Goal: Information Seeking & Learning: Learn about a topic

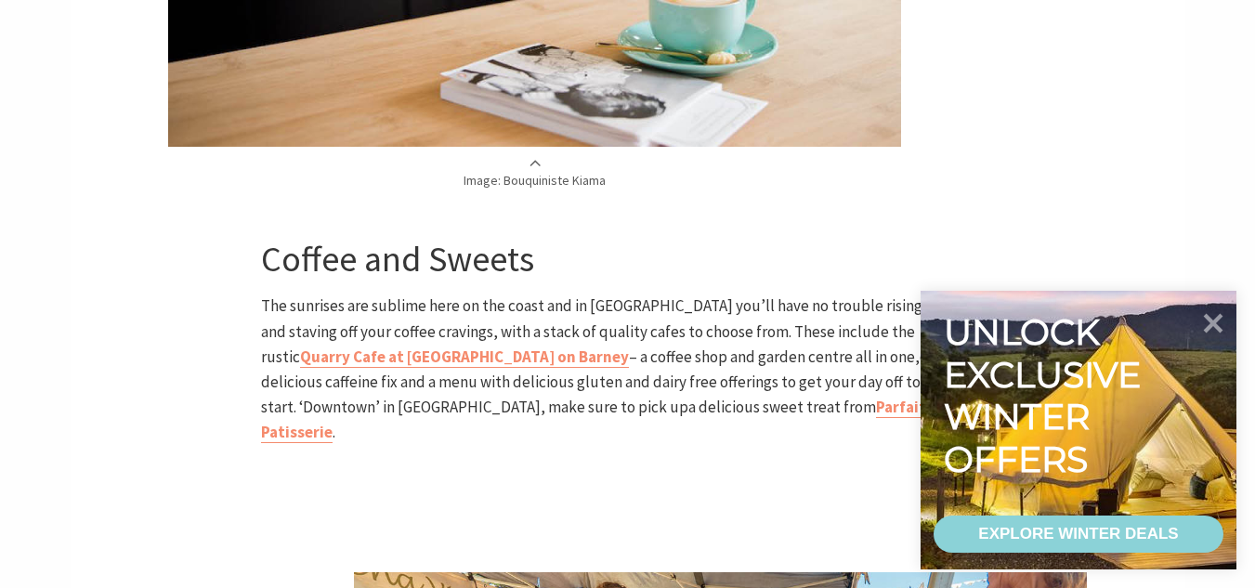
scroll to position [1427, 0]
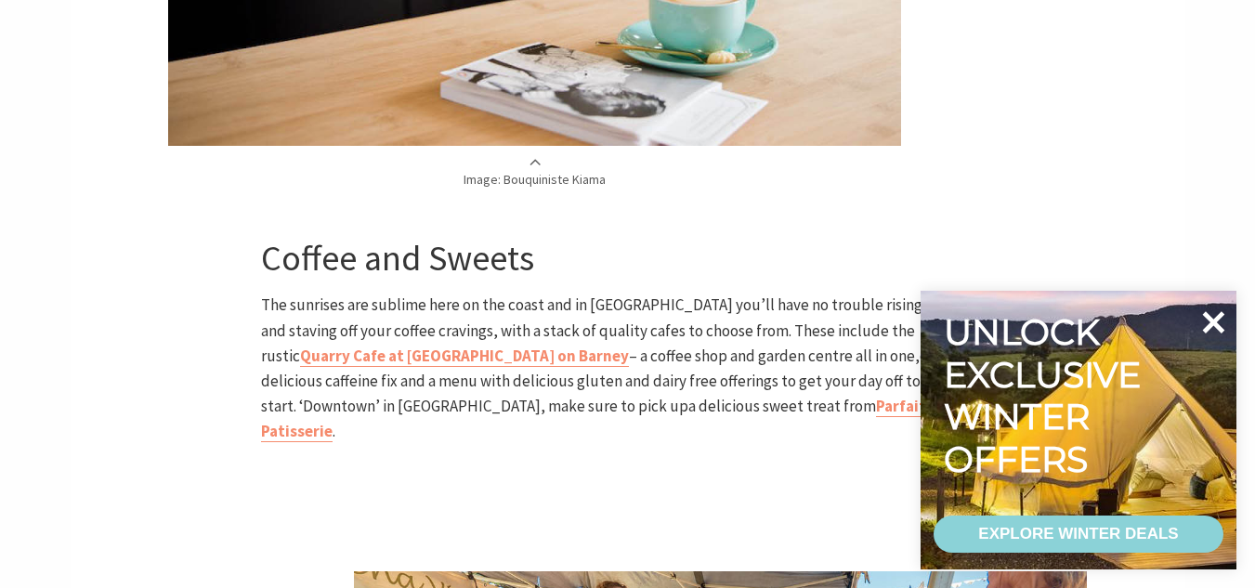
click at [1212, 319] on icon at bounding box center [1214, 322] width 22 height 22
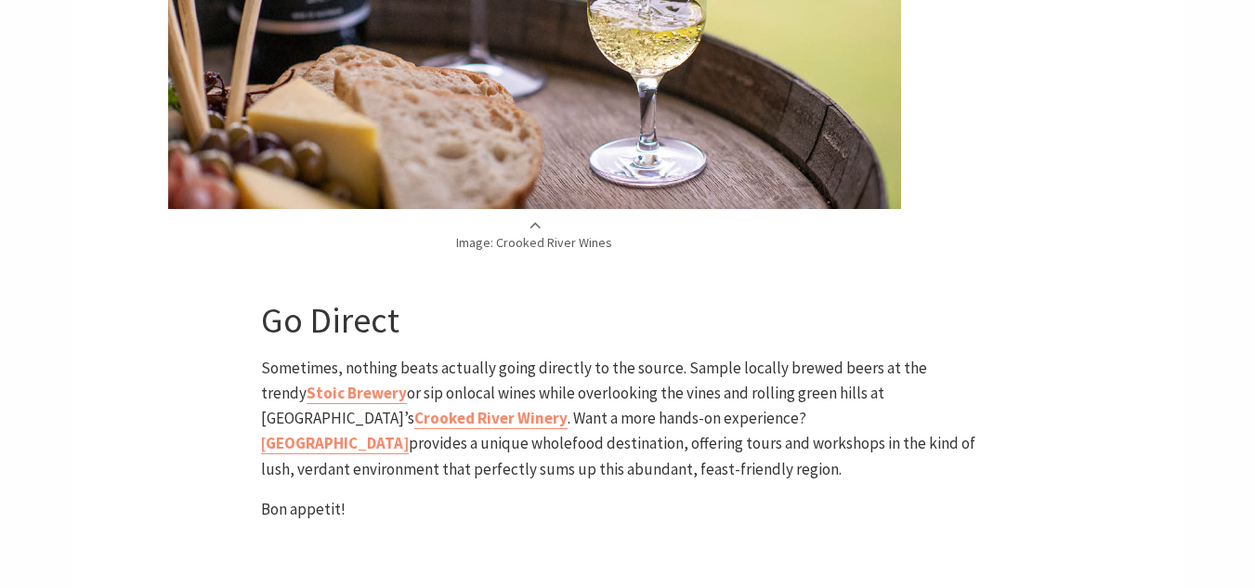
scroll to position [5248, 0]
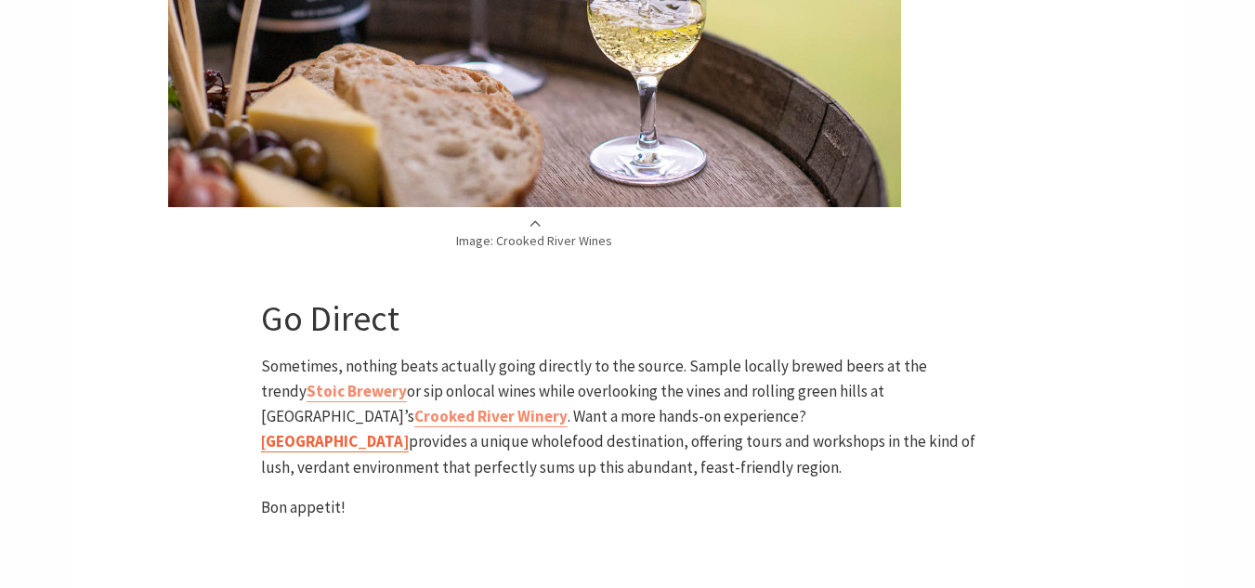
click at [409, 431] on b "[GEOGRAPHIC_DATA]" at bounding box center [335, 441] width 148 height 20
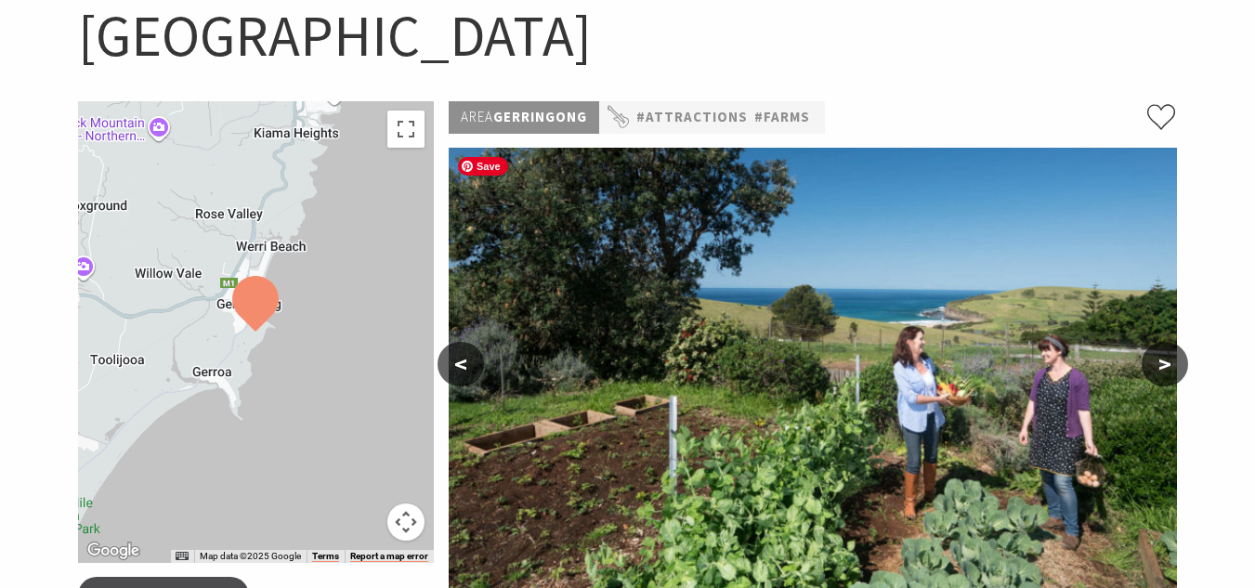
scroll to position [196, 0]
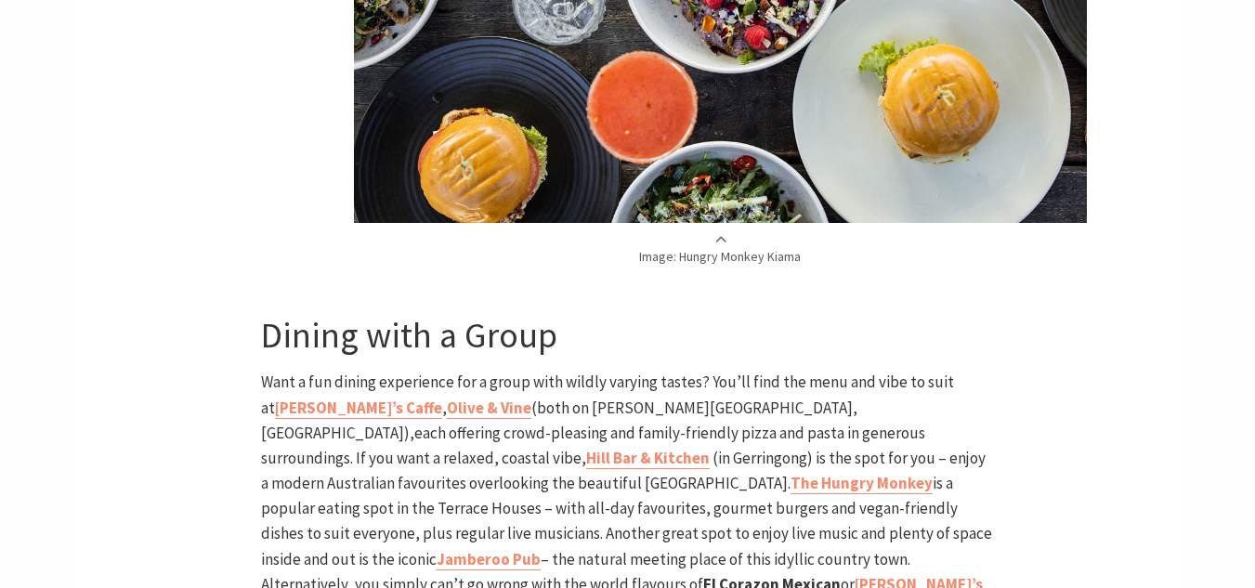
scroll to position [3292, 0]
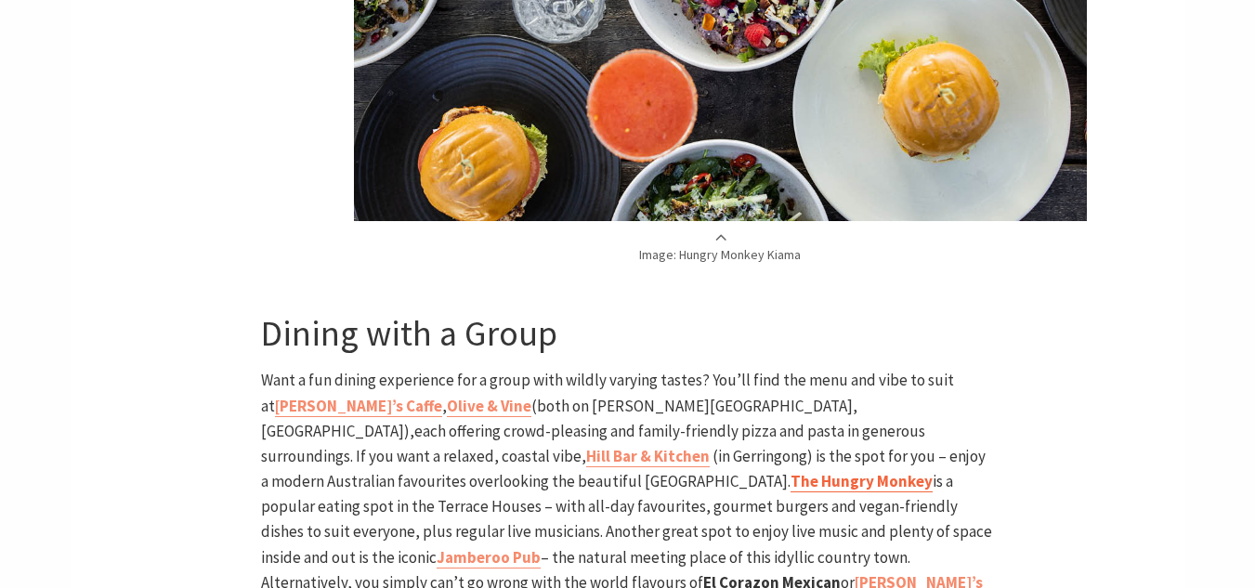
click at [932, 471] on b "The Hungry Monkey" at bounding box center [861, 481] width 142 height 20
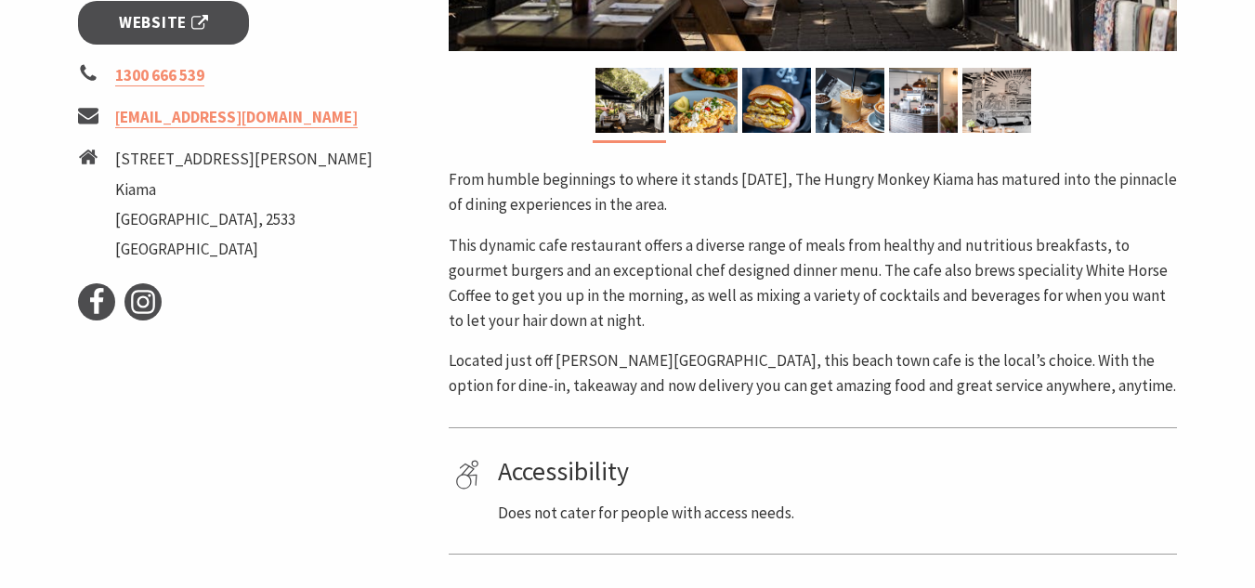
scroll to position [774, 0]
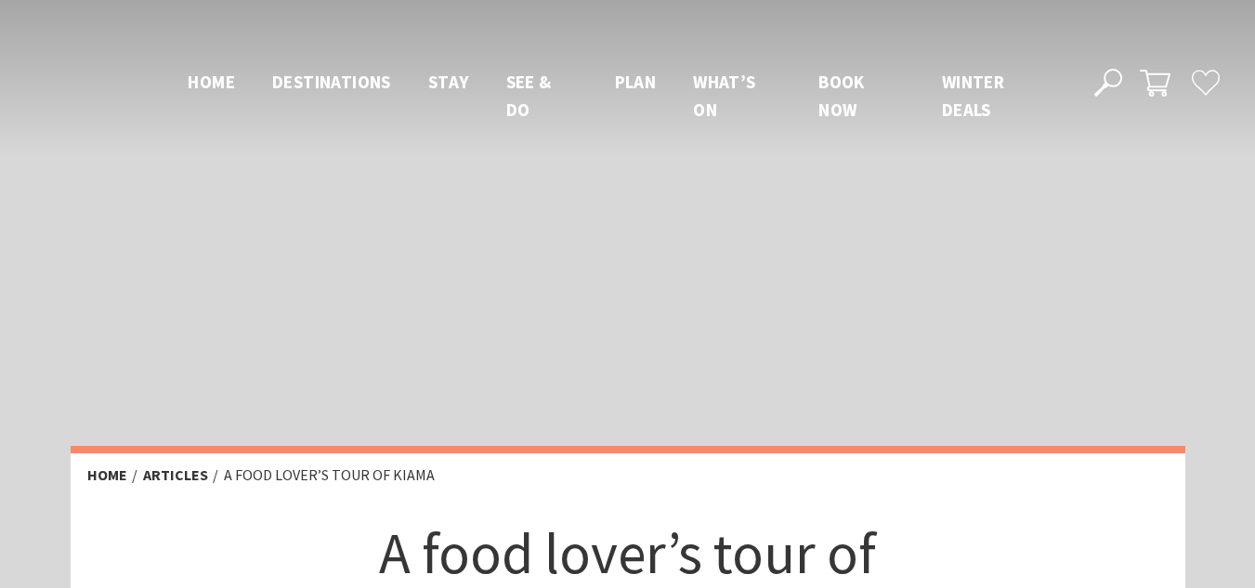
scroll to position [3767, 0]
